Goal: Task Accomplishment & Management: Use online tool/utility

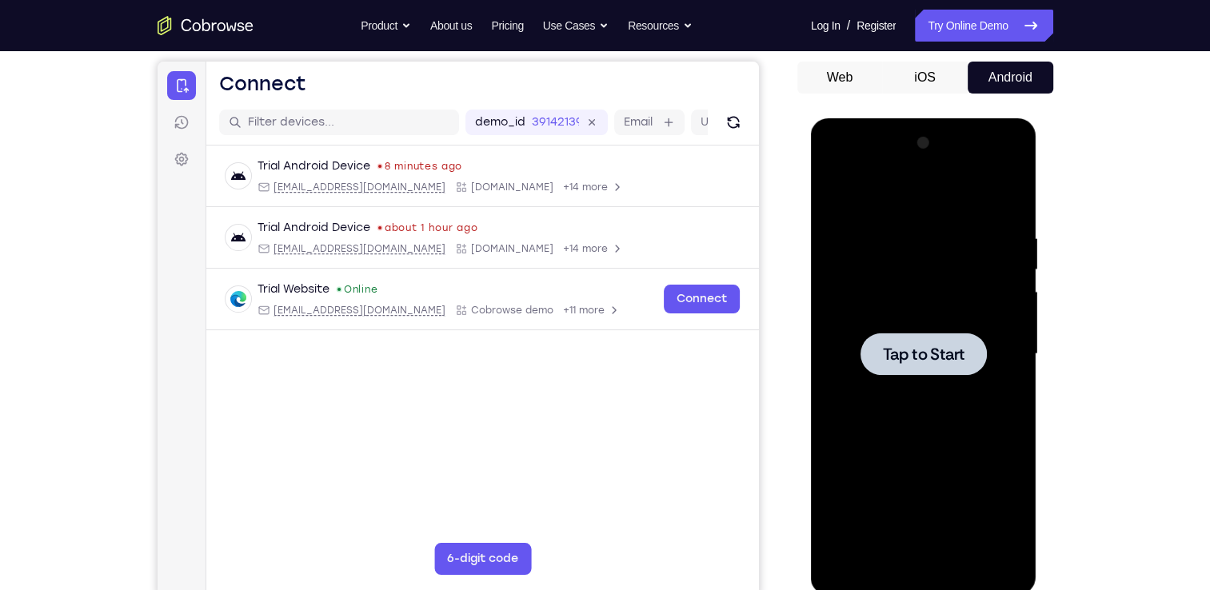
click at [896, 357] on span "Tap to Start" at bounding box center [924, 354] width 82 height 16
click at [920, 569] on div at bounding box center [924, 354] width 202 height 448
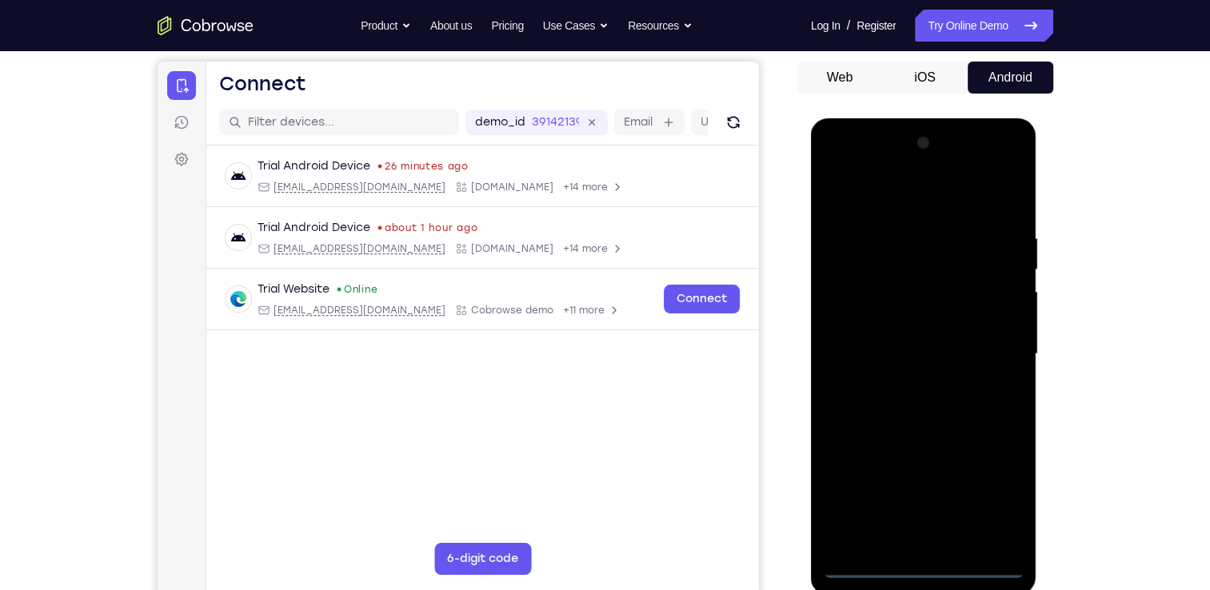
click at [998, 484] on div at bounding box center [924, 354] width 202 height 448
click at [904, 200] on div at bounding box center [924, 354] width 202 height 448
click at [1001, 365] on div at bounding box center [924, 354] width 202 height 448
click at [898, 385] on div at bounding box center [924, 354] width 202 height 448
click at [854, 341] on div at bounding box center [924, 354] width 202 height 448
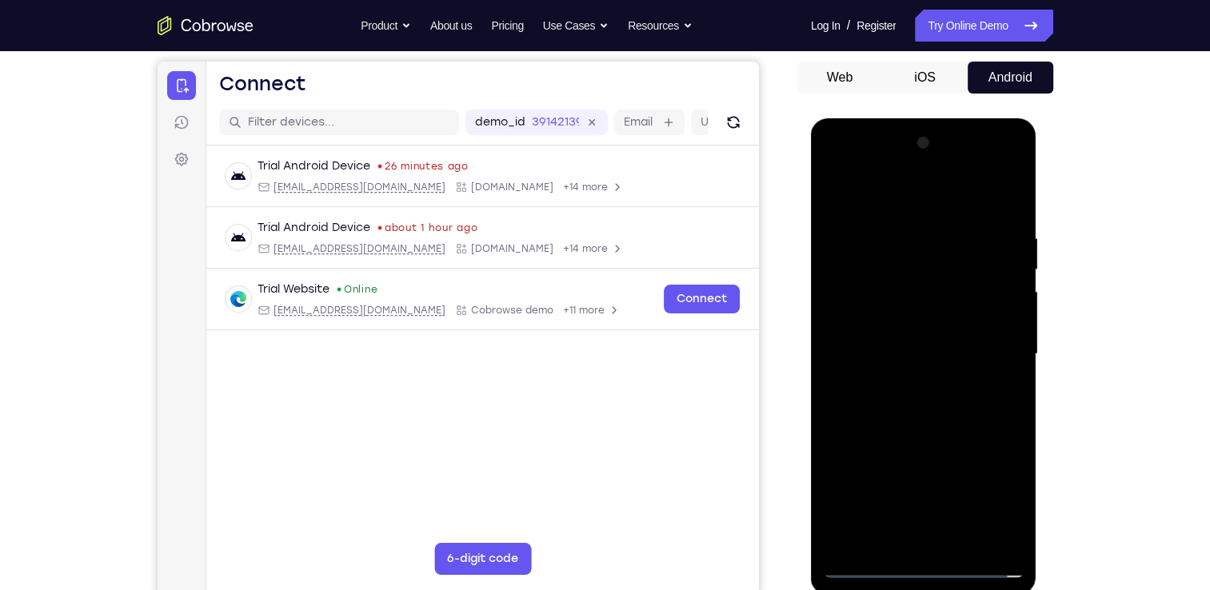
click at [877, 324] on div at bounding box center [924, 354] width 202 height 448
click at [901, 358] on div at bounding box center [924, 354] width 202 height 448
click at [911, 417] on div at bounding box center [924, 354] width 202 height 448
click at [909, 405] on div at bounding box center [924, 354] width 202 height 448
click at [908, 404] on div at bounding box center [924, 354] width 202 height 448
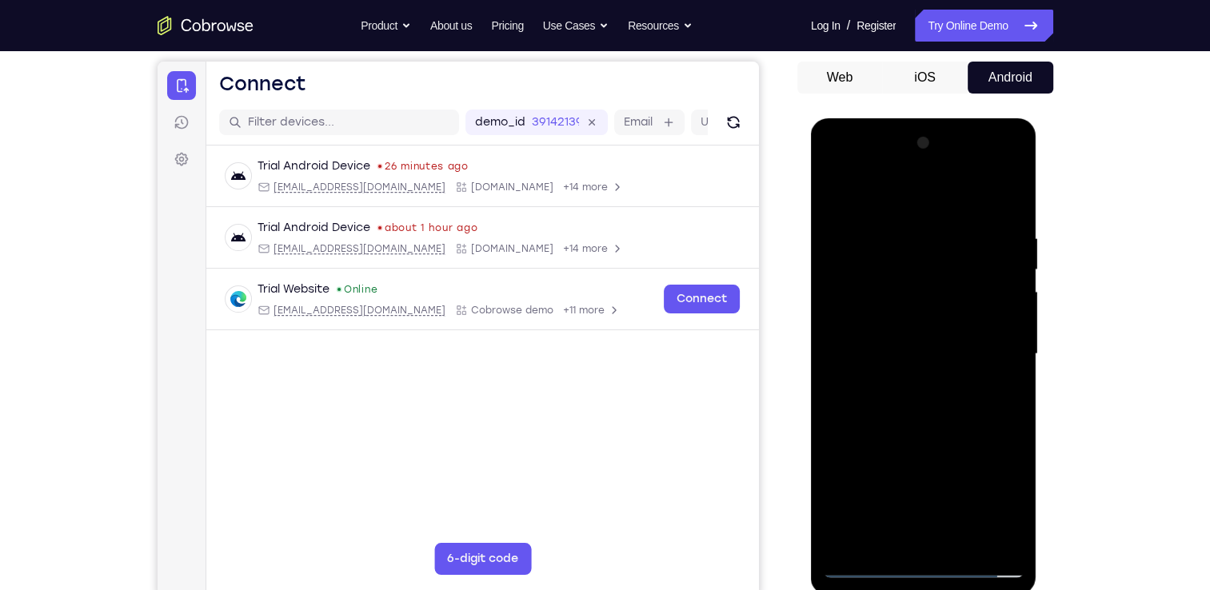
drag, startPoint x: 873, startPoint y: 201, endPoint x: 1119, endPoint y: 202, distance: 245.5
click at [1039, 202] on html "Online web based iOS Simulators and Android Emulators. Run iPhone, iPad, Mobile…" at bounding box center [925, 358] width 228 height 480
click at [957, 419] on div at bounding box center [924, 354] width 202 height 448
drag, startPoint x: 947, startPoint y: 443, endPoint x: 970, endPoint y: 321, distance: 123.7
click at [970, 321] on div at bounding box center [924, 354] width 202 height 448
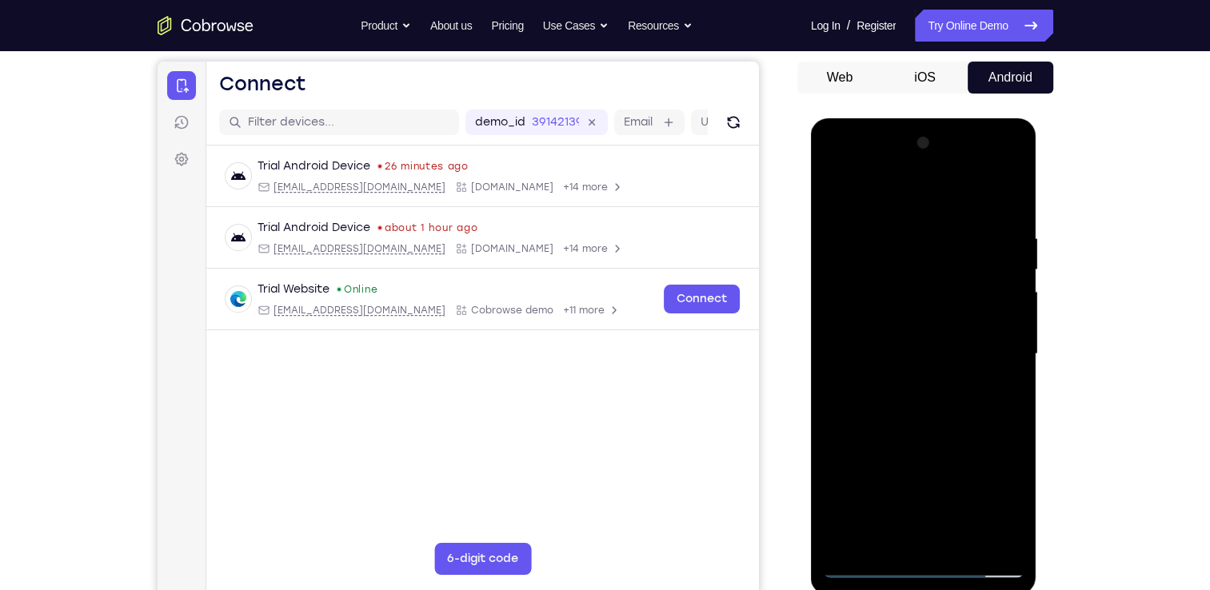
click at [1012, 313] on div at bounding box center [924, 354] width 202 height 448
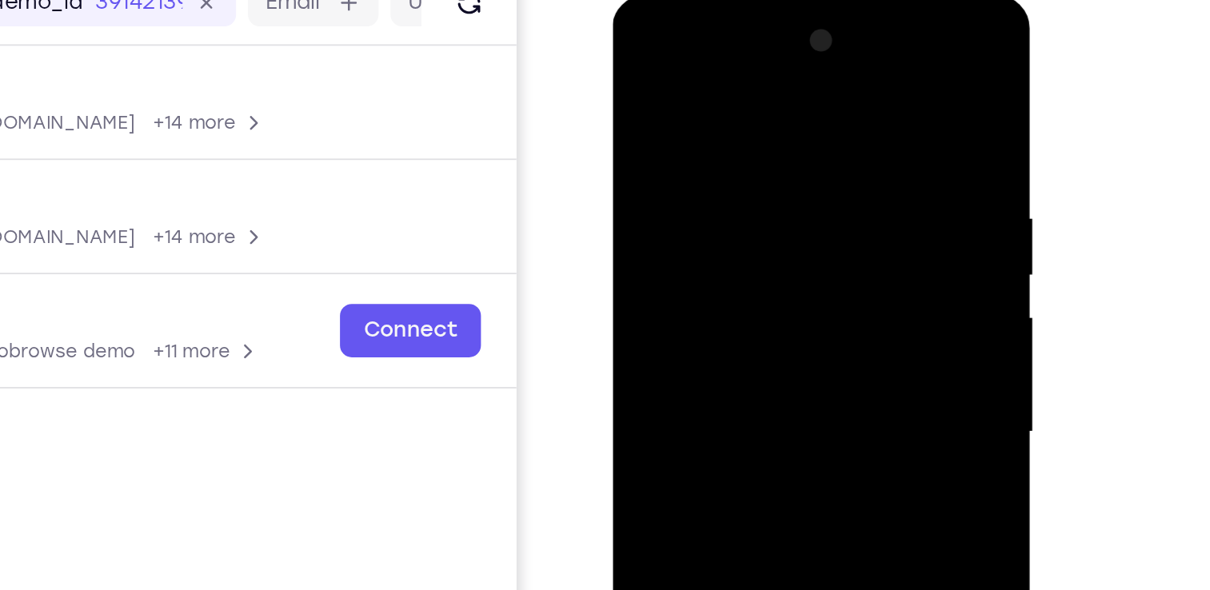
scroll to position [146, 0]
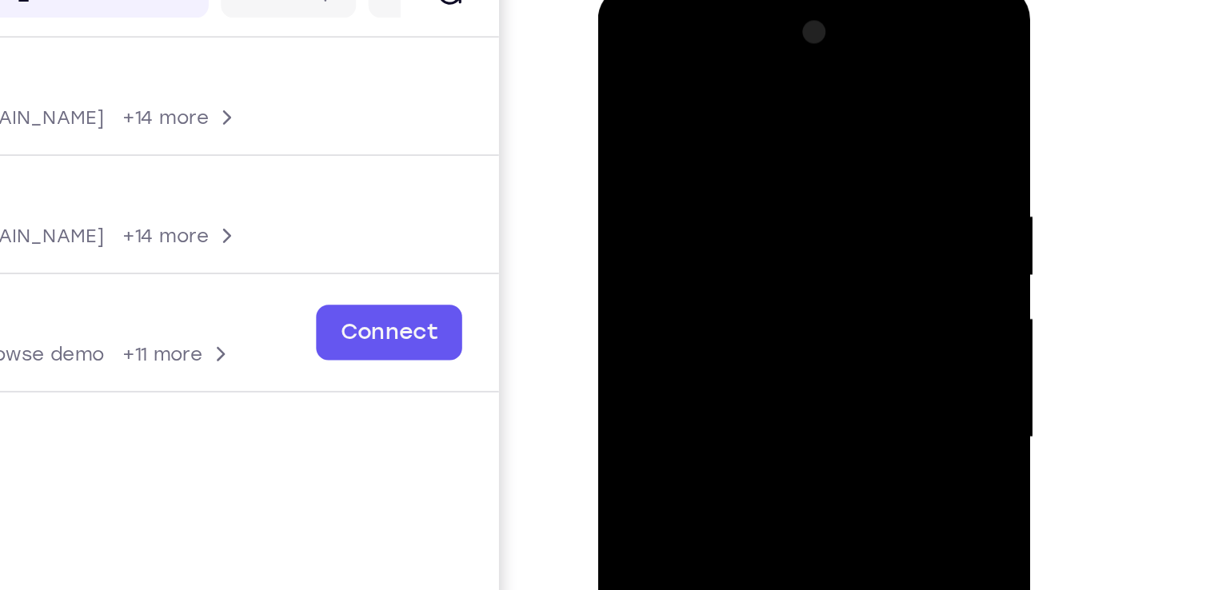
click at [800, 178] on div at bounding box center [712, 222] width 202 height 448
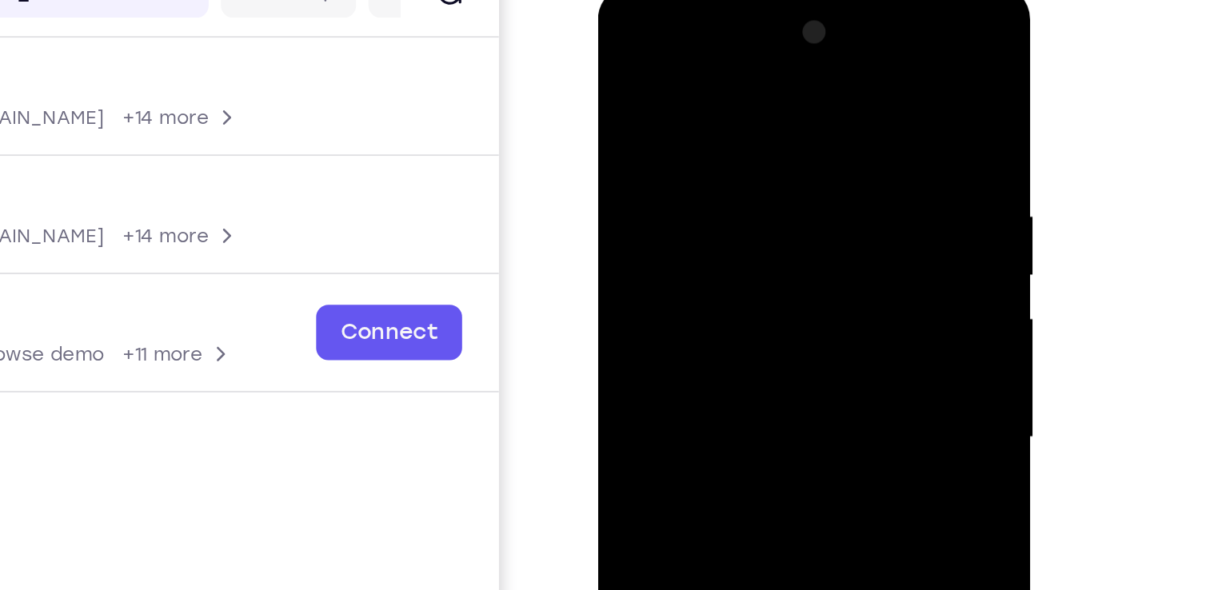
click at [800, 178] on div at bounding box center [712, 222] width 202 height 448
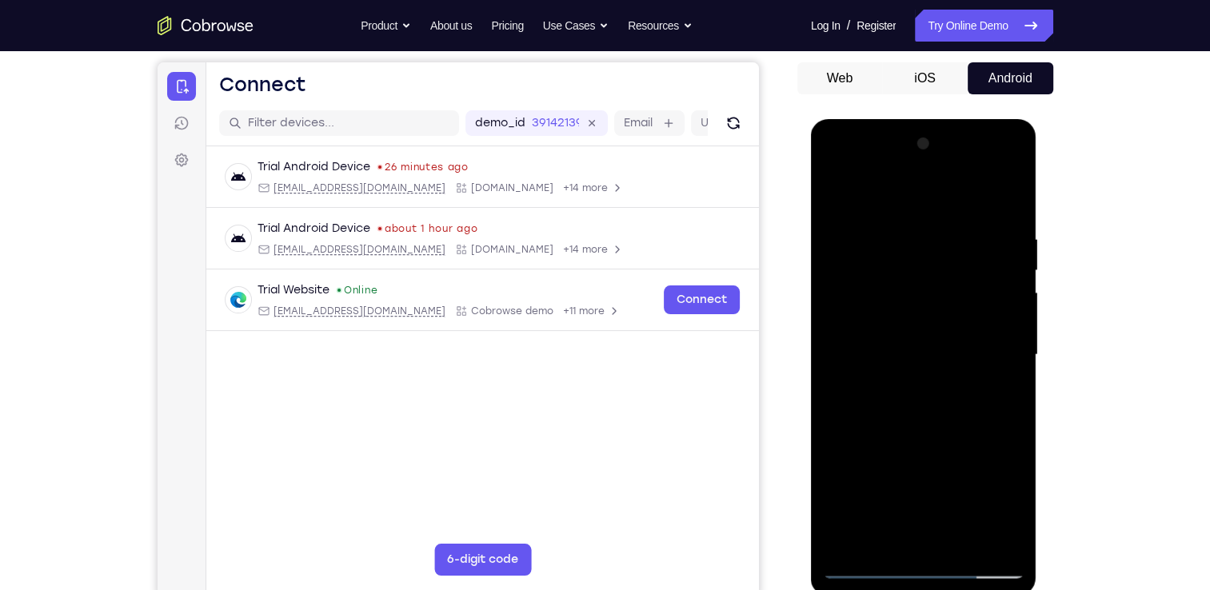
drag, startPoint x: 922, startPoint y: 457, endPoint x: 948, endPoint y: 284, distance: 174.6
click at [948, 284] on div at bounding box center [924, 355] width 202 height 448
drag, startPoint x: 938, startPoint y: 491, endPoint x: 976, endPoint y: 236, distance: 258.0
click at [976, 236] on div at bounding box center [924, 355] width 202 height 448
drag, startPoint x: 943, startPoint y: 450, endPoint x: 964, endPoint y: 223, distance: 228.1
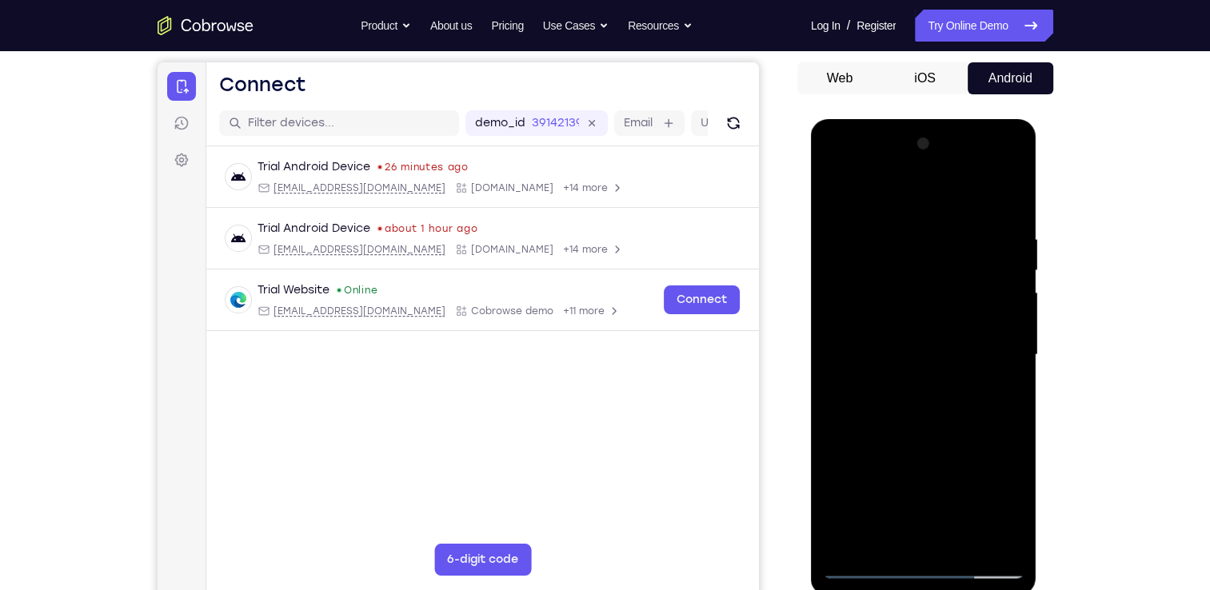
click at [964, 223] on div at bounding box center [924, 355] width 202 height 448
click at [844, 536] on div at bounding box center [924, 355] width 202 height 448
click at [1012, 199] on div at bounding box center [924, 355] width 202 height 448
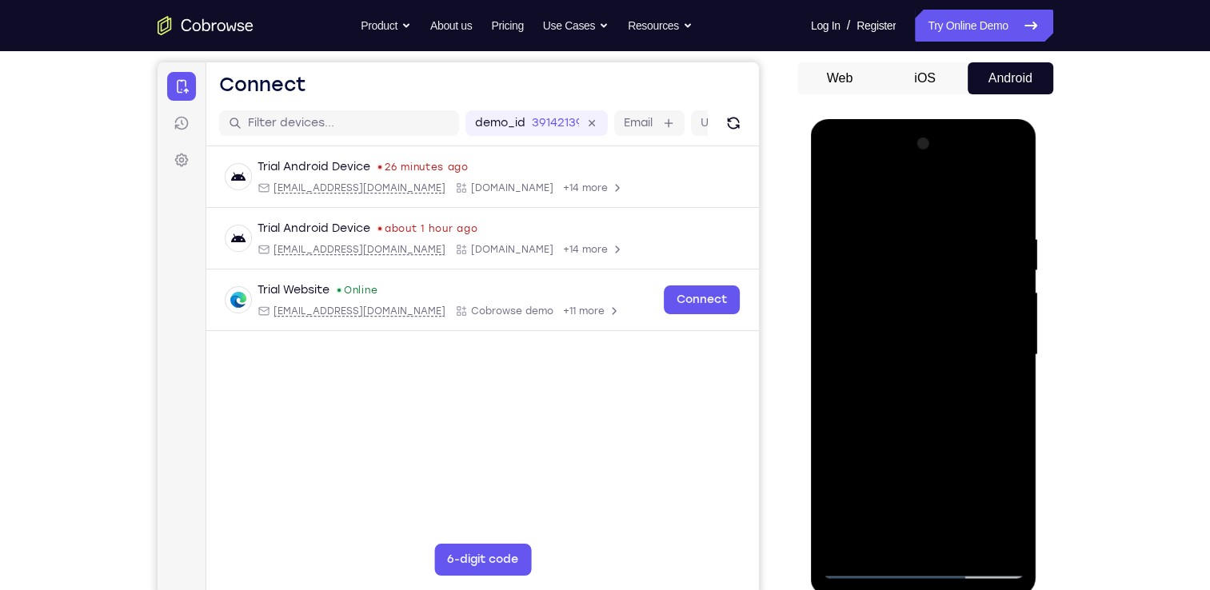
click at [833, 197] on div at bounding box center [924, 355] width 202 height 448
click at [891, 535] on div at bounding box center [924, 355] width 202 height 448
click at [899, 190] on div at bounding box center [924, 355] width 202 height 448
click at [887, 247] on div at bounding box center [924, 355] width 202 height 448
click at [839, 195] on div at bounding box center [924, 355] width 202 height 448
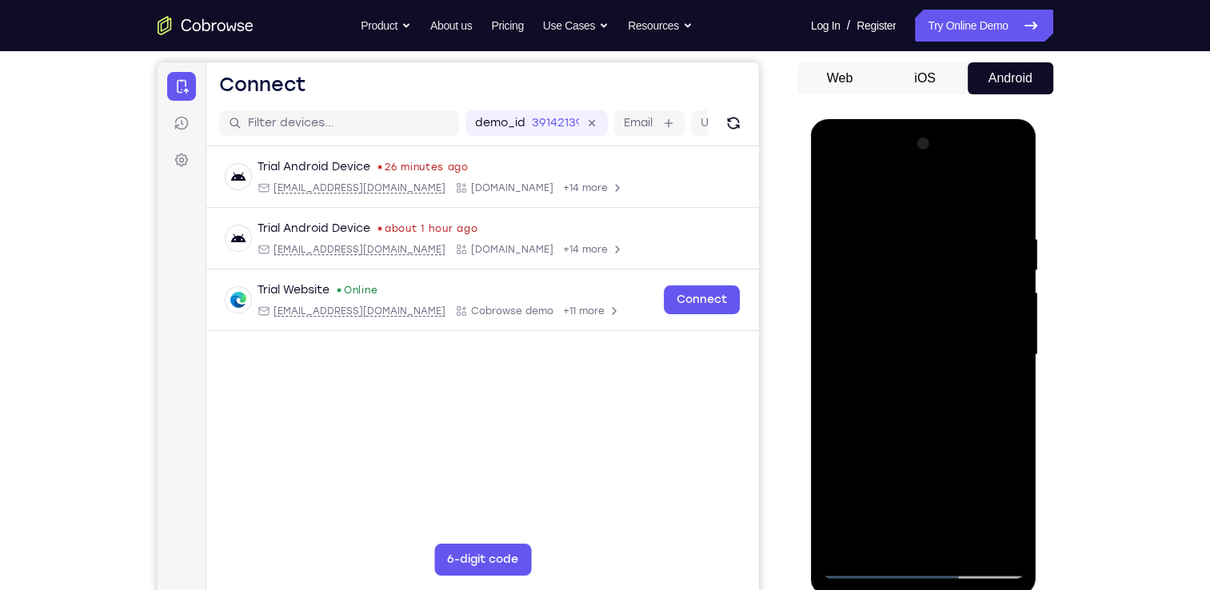
click at [1004, 190] on div at bounding box center [924, 355] width 202 height 448
click at [852, 548] on div at bounding box center [924, 355] width 202 height 448
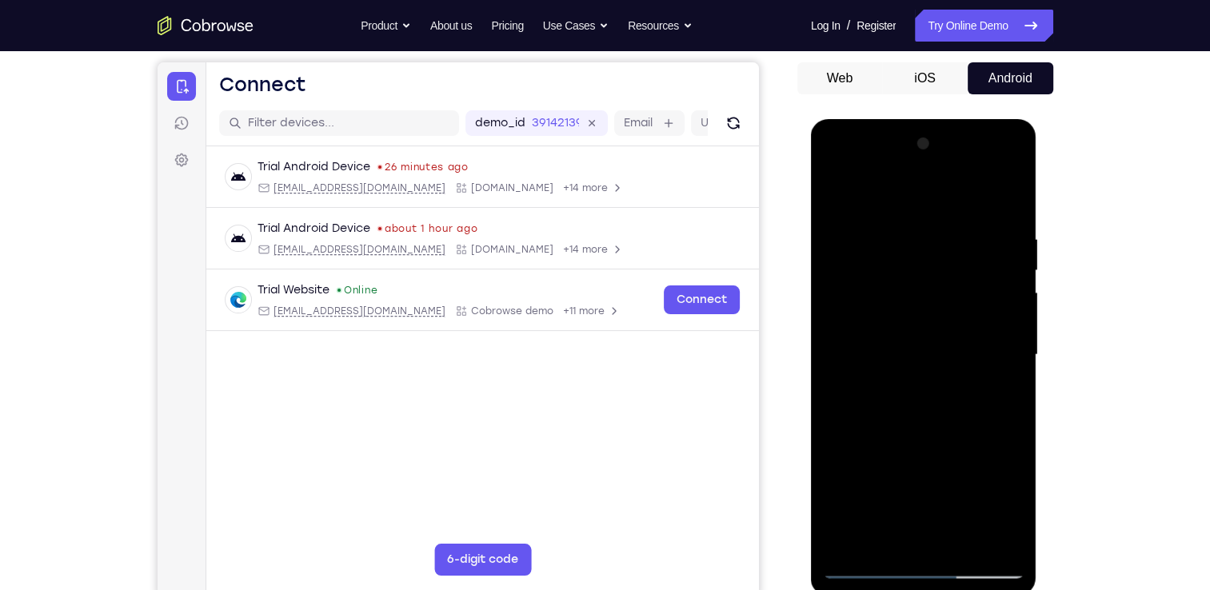
click at [852, 548] on div at bounding box center [924, 355] width 202 height 448
click at [912, 218] on div at bounding box center [924, 355] width 202 height 448
click at [1008, 201] on div at bounding box center [924, 355] width 202 height 448
click at [938, 236] on div at bounding box center [924, 355] width 202 height 448
click at [1006, 199] on div at bounding box center [924, 355] width 202 height 448
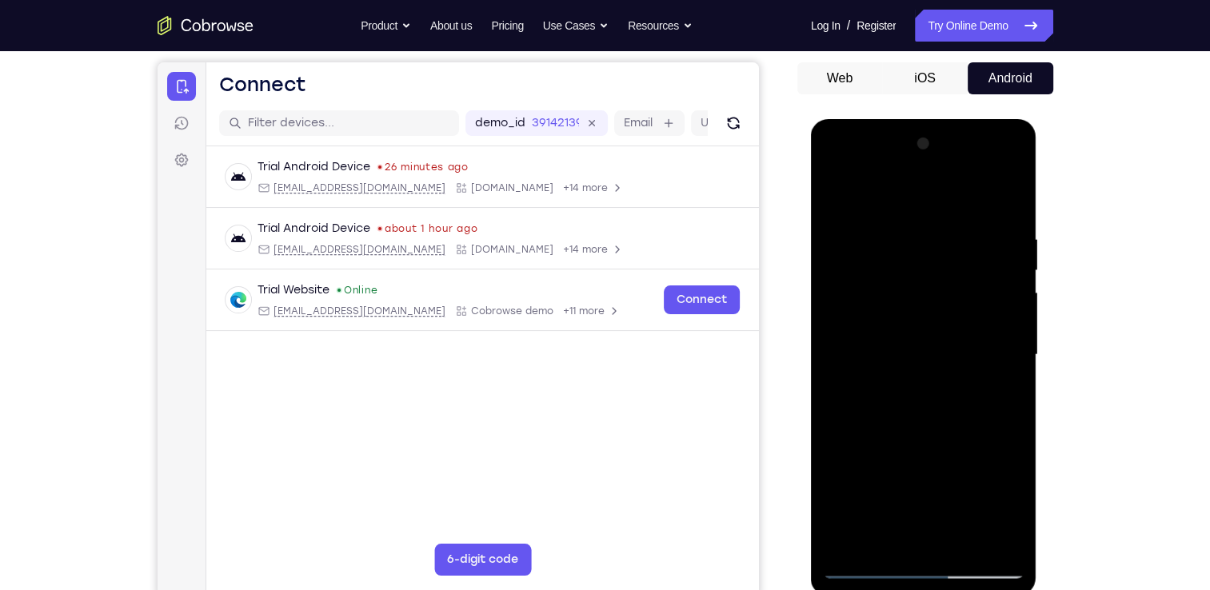
drag, startPoint x: 928, startPoint y: 202, endPoint x: 956, endPoint y: 613, distance: 411.1
click at [956, 589] on html "Online web based iOS Simulators and Android Emulators. Run iPhone, iPad, Mobile…" at bounding box center [925, 359] width 228 height 480
click at [903, 225] on div at bounding box center [924, 355] width 202 height 448
click at [1008, 202] on div at bounding box center [924, 355] width 202 height 448
click at [966, 545] on div at bounding box center [924, 355] width 202 height 448
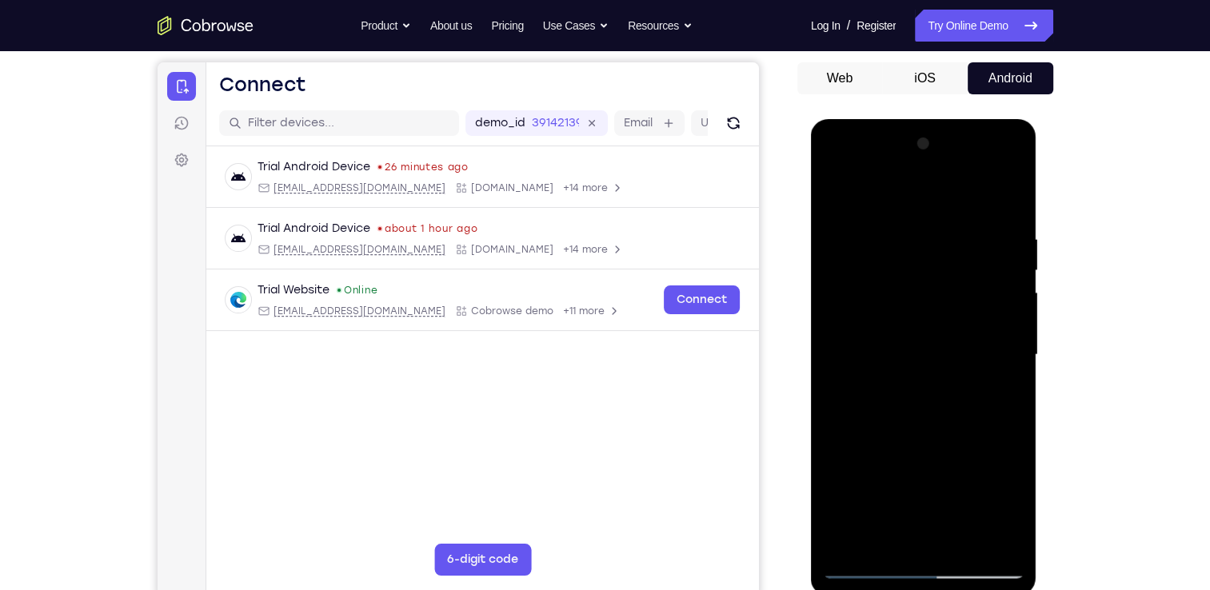
click at [928, 444] on div at bounding box center [924, 355] width 202 height 448
click at [832, 190] on div at bounding box center [924, 355] width 202 height 448
click at [988, 537] on div at bounding box center [924, 355] width 202 height 448
click at [996, 540] on div at bounding box center [924, 355] width 202 height 448
click at [888, 549] on div at bounding box center [924, 355] width 202 height 448
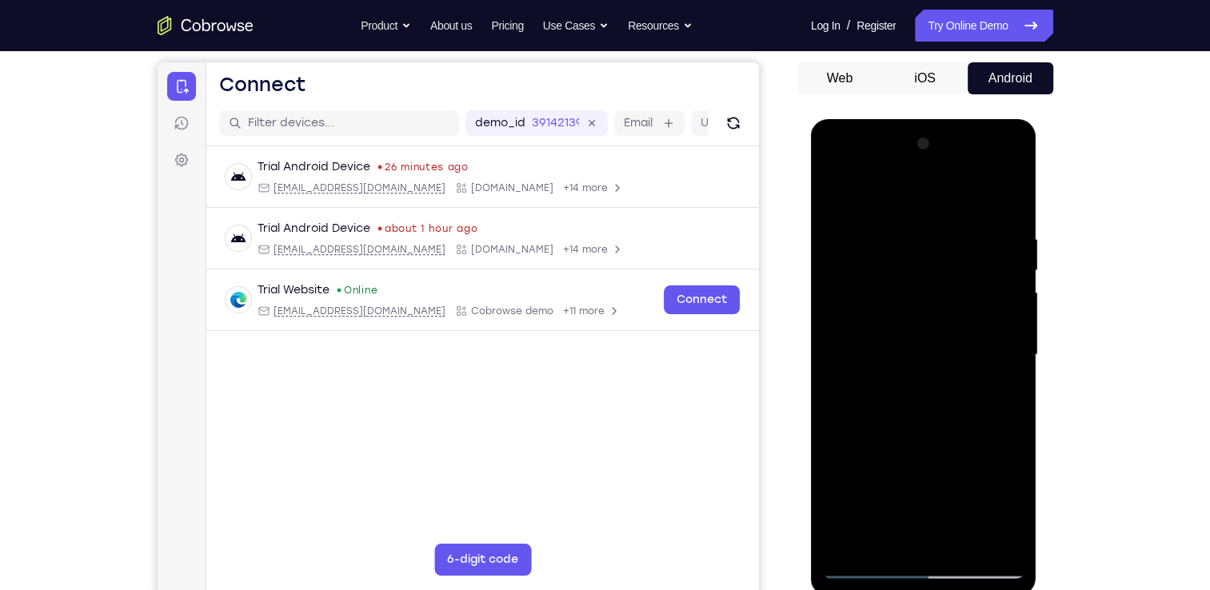
click at [896, 195] on div at bounding box center [924, 355] width 202 height 448
click at [949, 190] on div at bounding box center [924, 355] width 202 height 448
click at [838, 194] on div at bounding box center [924, 355] width 202 height 448
click at [925, 217] on div at bounding box center [924, 355] width 202 height 448
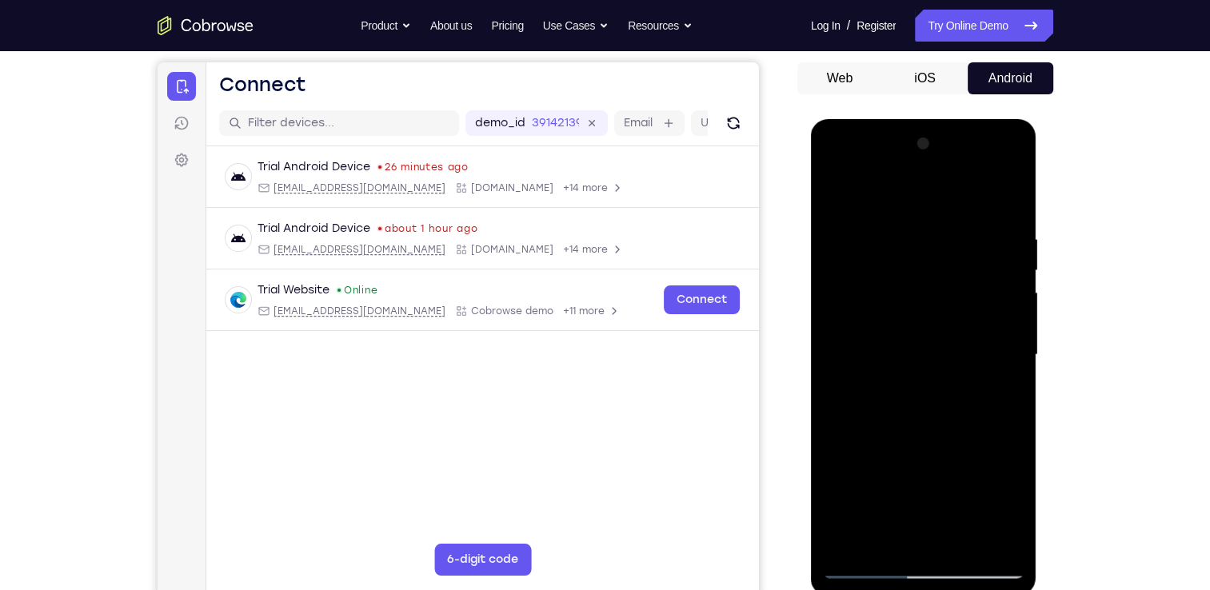
click at [842, 194] on div at bounding box center [924, 355] width 202 height 448
click at [999, 192] on div at bounding box center [924, 355] width 202 height 448
click at [848, 545] on div at bounding box center [924, 355] width 202 height 448
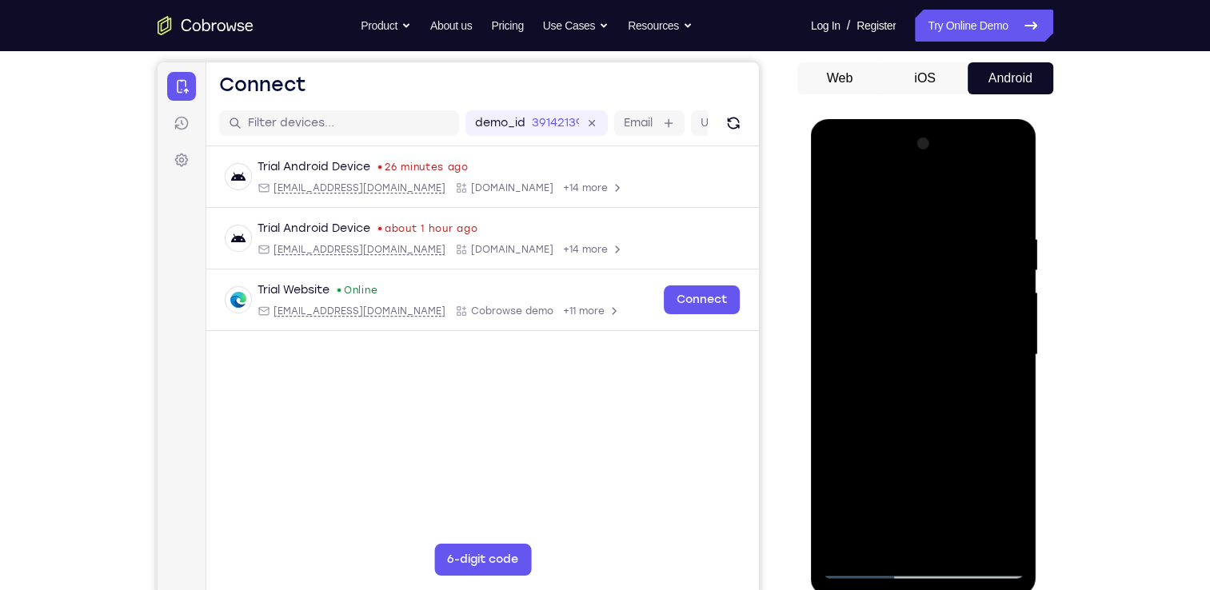
drag, startPoint x: 908, startPoint y: 265, endPoint x: 930, endPoint y: 504, distance: 240.1
click at [930, 504] on div at bounding box center [924, 355] width 202 height 448
click at [908, 238] on div at bounding box center [924, 355] width 202 height 448
click at [1005, 198] on div at bounding box center [924, 355] width 202 height 448
click at [922, 541] on div at bounding box center [924, 355] width 202 height 448
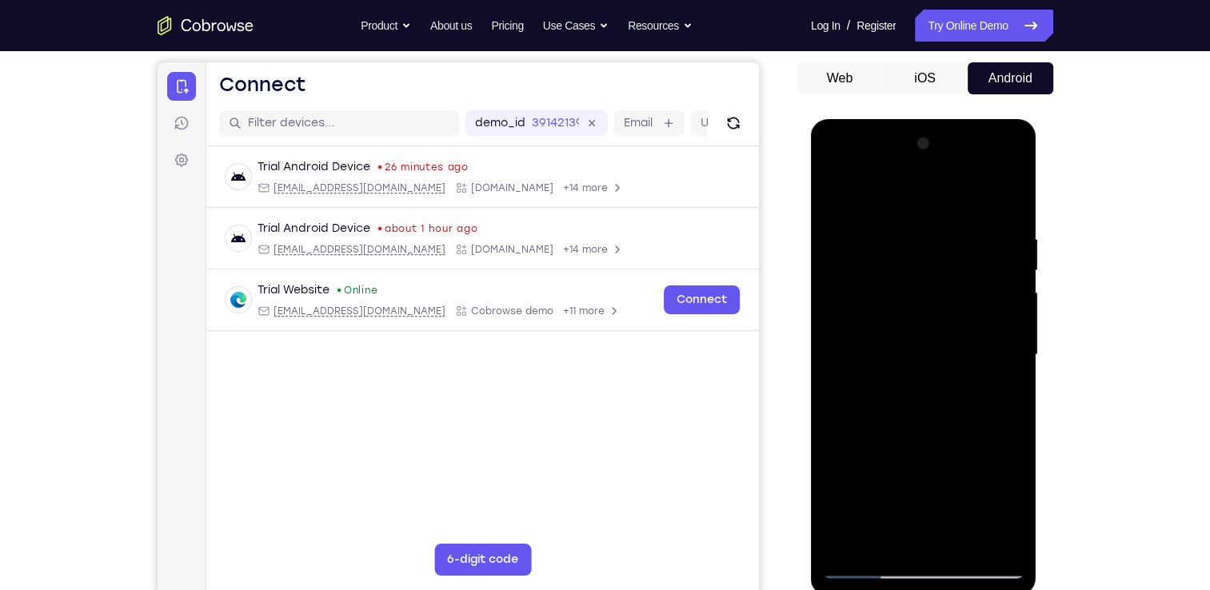
click at [852, 543] on div at bounding box center [924, 355] width 202 height 448
drag, startPoint x: 924, startPoint y: 188, endPoint x: 947, endPoint y: 476, distance: 288.8
click at [947, 476] on div at bounding box center [924, 355] width 202 height 448
drag, startPoint x: 926, startPoint y: 473, endPoint x: 940, endPoint y: 325, distance: 149.4
click at [940, 325] on div at bounding box center [924, 355] width 202 height 448
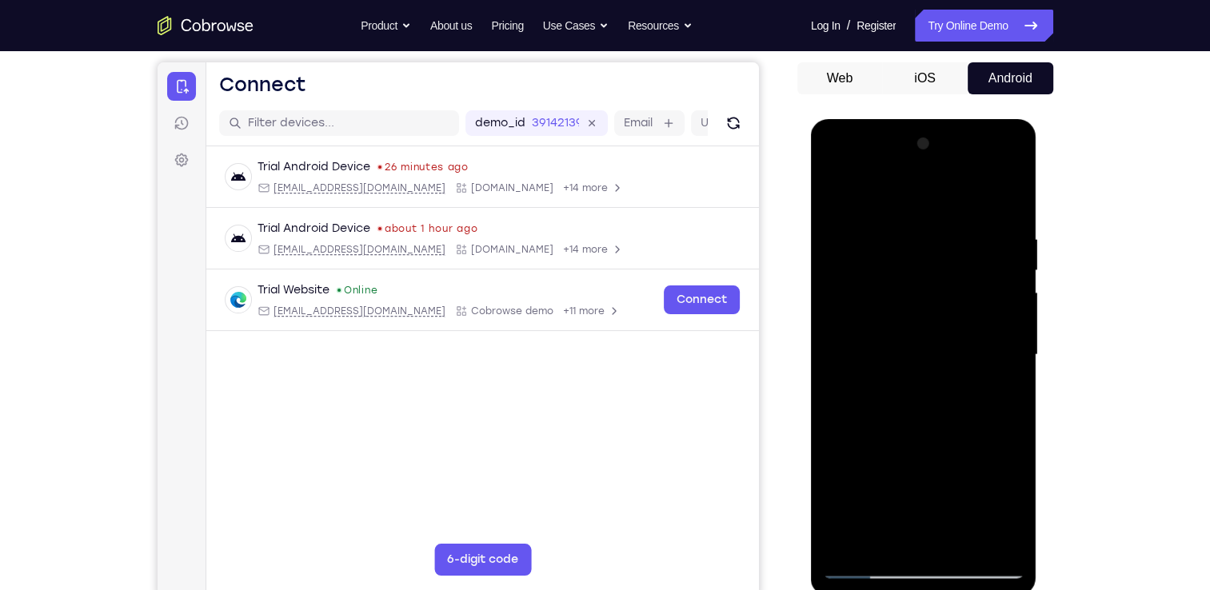
drag, startPoint x: 940, startPoint y: 473, endPoint x: 969, endPoint y: 316, distance: 160.3
click at [969, 316] on div at bounding box center [924, 355] width 202 height 448
click at [880, 281] on div at bounding box center [924, 355] width 202 height 448
drag, startPoint x: 924, startPoint y: 255, endPoint x: 921, endPoint y: 681, distance: 426.2
click at [921, 589] on html "Online web based iOS Simulators and Android Emulators. Run iPhone, iPad, Mobile…" at bounding box center [925, 359] width 228 height 480
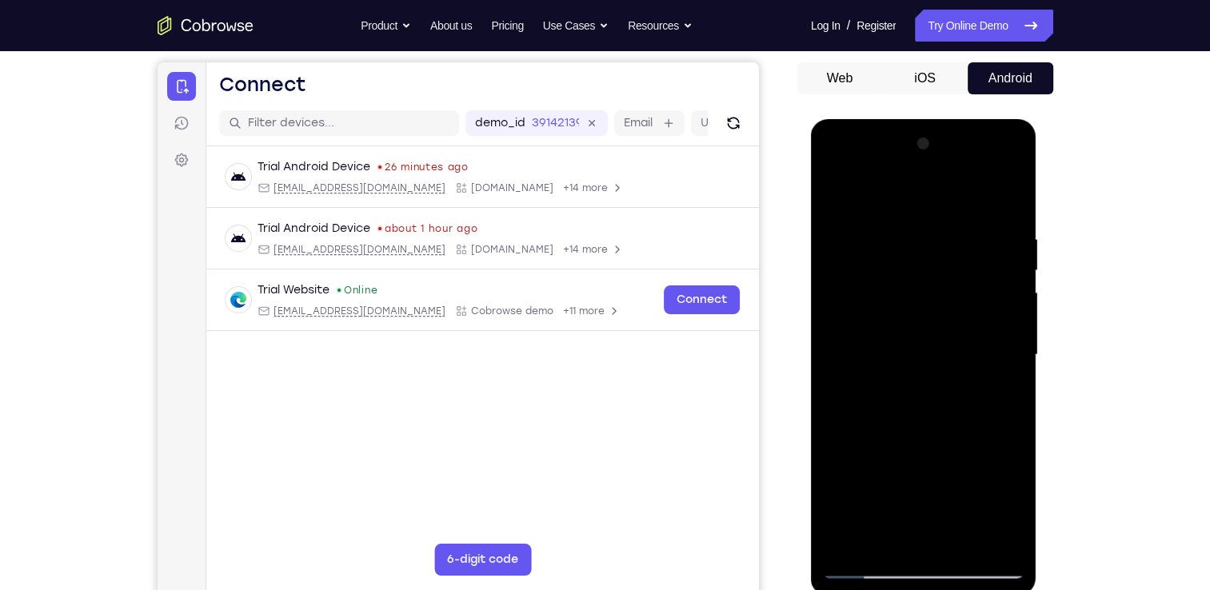
drag, startPoint x: 970, startPoint y: 380, endPoint x: 964, endPoint y: 297, distance: 83.4
click at [964, 297] on div at bounding box center [924, 355] width 202 height 448
click at [867, 386] on div at bounding box center [924, 355] width 202 height 448
drag, startPoint x: 938, startPoint y: 303, endPoint x: 938, endPoint y: 415, distance: 112.0
click at [938, 415] on div at bounding box center [924, 355] width 202 height 448
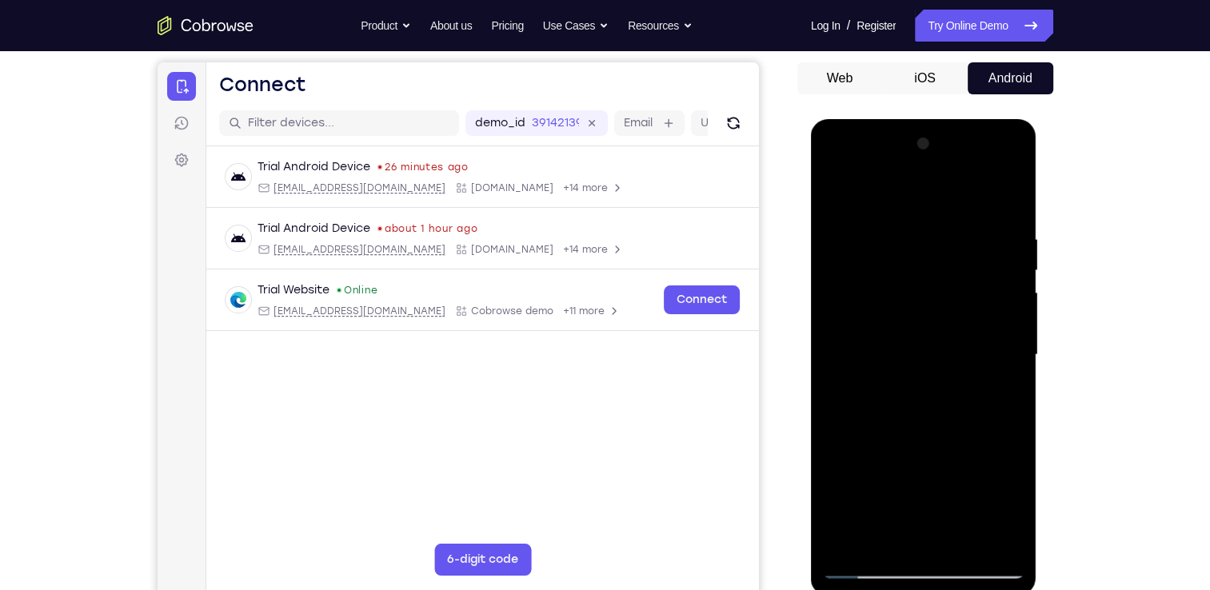
click at [838, 195] on div at bounding box center [924, 355] width 202 height 448
click at [854, 549] on div at bounding box center [924, 355] width 202 height 448
drag, startPoint x: 909, startPoint y: 186, endPoint x: 916, endPoint y: 681, distance: 495.8
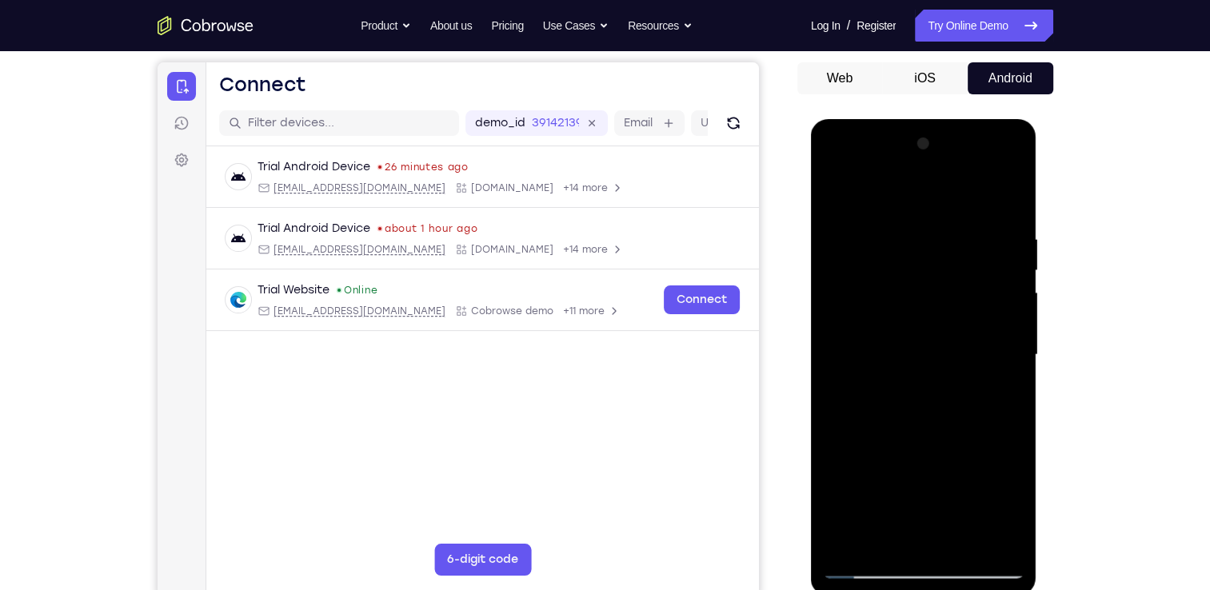
click at [916, 589] on html "Online web based iOS Simulators and Android Emulators. Run iPhone, iPad, Mobile…" at bounding box center [925, 359] width 228 height 480
click at [904, 232] on div at bounding box center [924, 355] width 202 height 448
click at [1008, 210] on div at bounding box center [924, 355] width 202 height 448
click at [1005, 231] on div at bounding box center [924, 355] width 202 height 448
click at [1001, 265] on div at bounding box center [924, 355] width 202 height 448
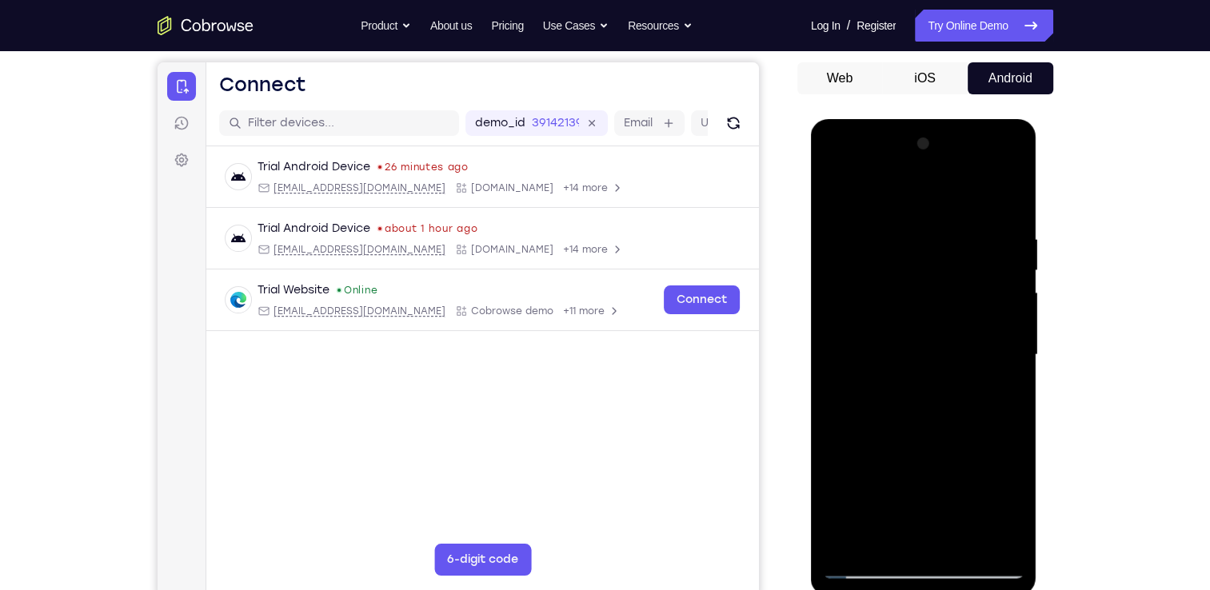
click at [1005, 199] on div at bounding box center [924, 355] width 202 height 448
drag, startPoint x: 1005, startPoint y: 235, endPoint x: 868, endPoint y: 269, distance: 141.6
click at [868, 269] on div at bounding box center [924, 355] width 202 height 448
click at [959, 537] on div at bounding box center [924, 355] width 202 height 448
drag, startPoint x: 997, startPoint y: 282, endPoint x: 850, endPoint y: 290, distance: 147.4
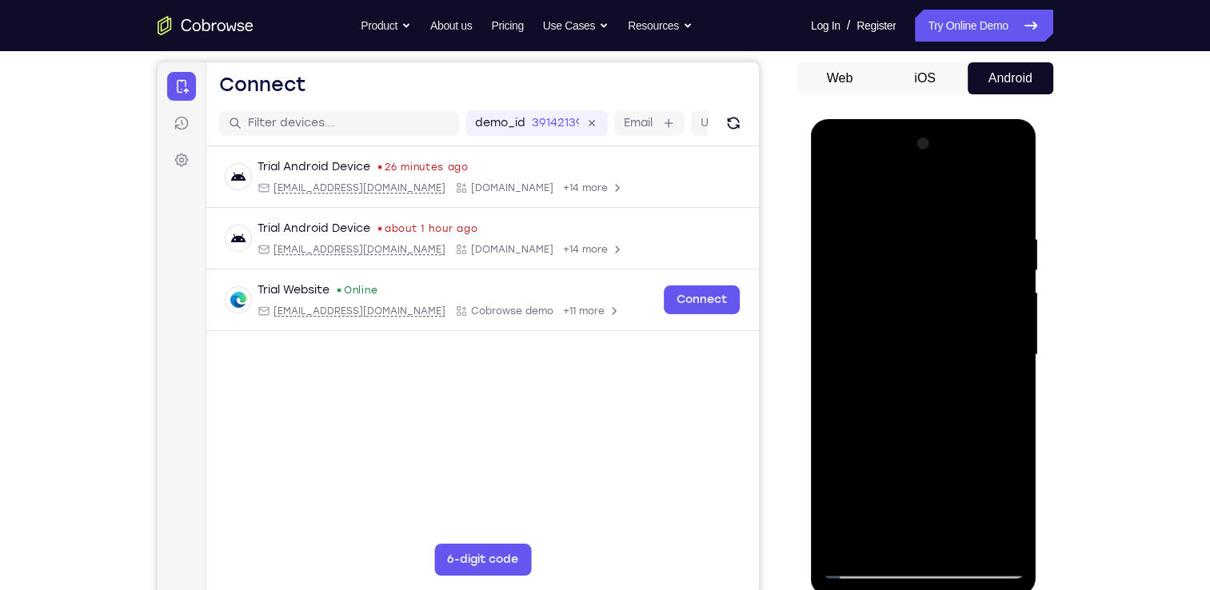
click at [850, 290] on div at bounding box center [924, 355] width 202 height 448
drag, startPoint x: 996, startPoint y: 289, endPoint x: 832, endPoint y: 313, distance: 165.6
click at [832, 313] on div at bounding box center [924, 355] width 202 height 448
drag, startPoint x: 999, startPoint y: 290, endPoint x: 884, endPoint y: 281, distance: 115.5
click at [884, 281] on div at bounding box center [924, 355] width 202 height 448
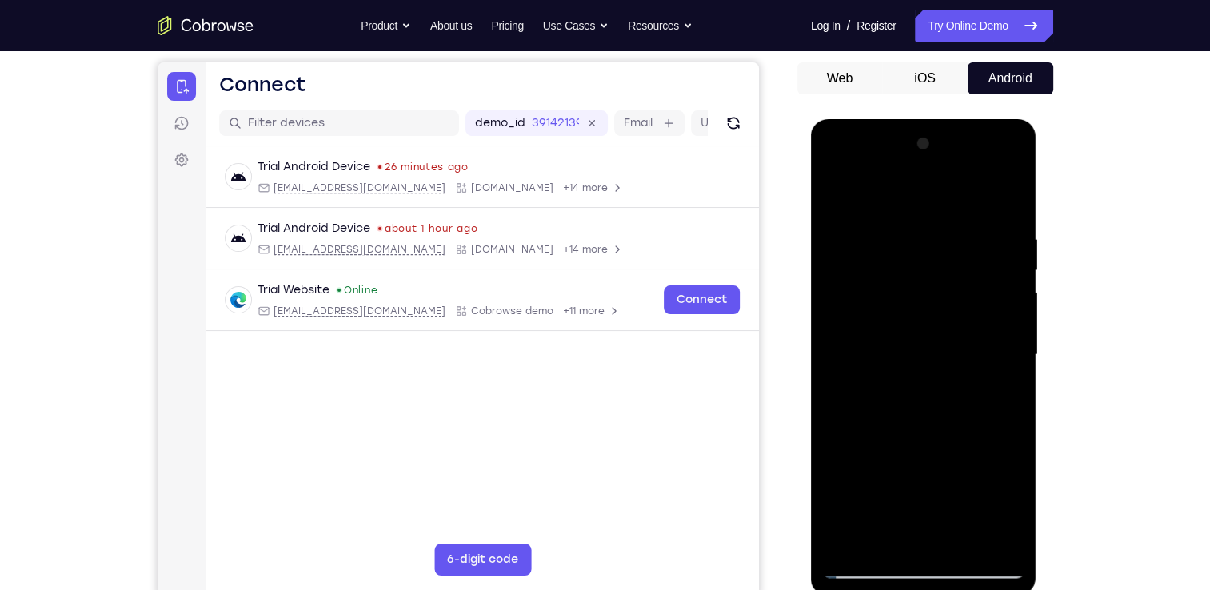
click at [845, 189] on div at bounding box center [924, 355] width 202 height 448
